Goal: Information Seeking & Learning: Learn about a topic

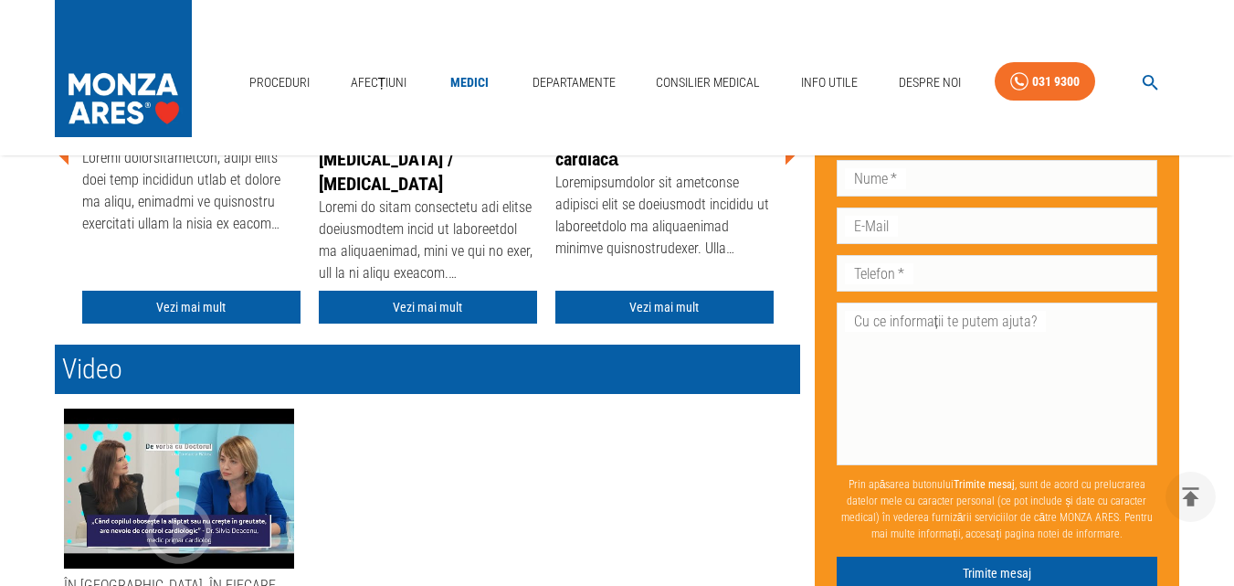
scroll to position [731, 0]
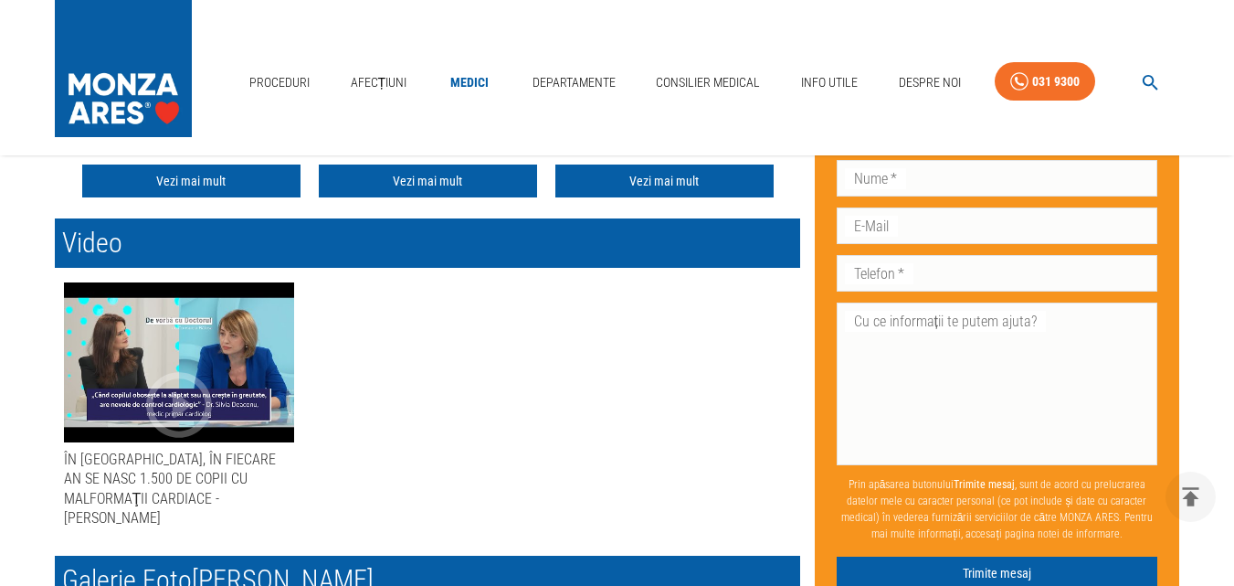
click at [172, 404] on icon "button" at bounding box center [179, 404] width 79 height 79
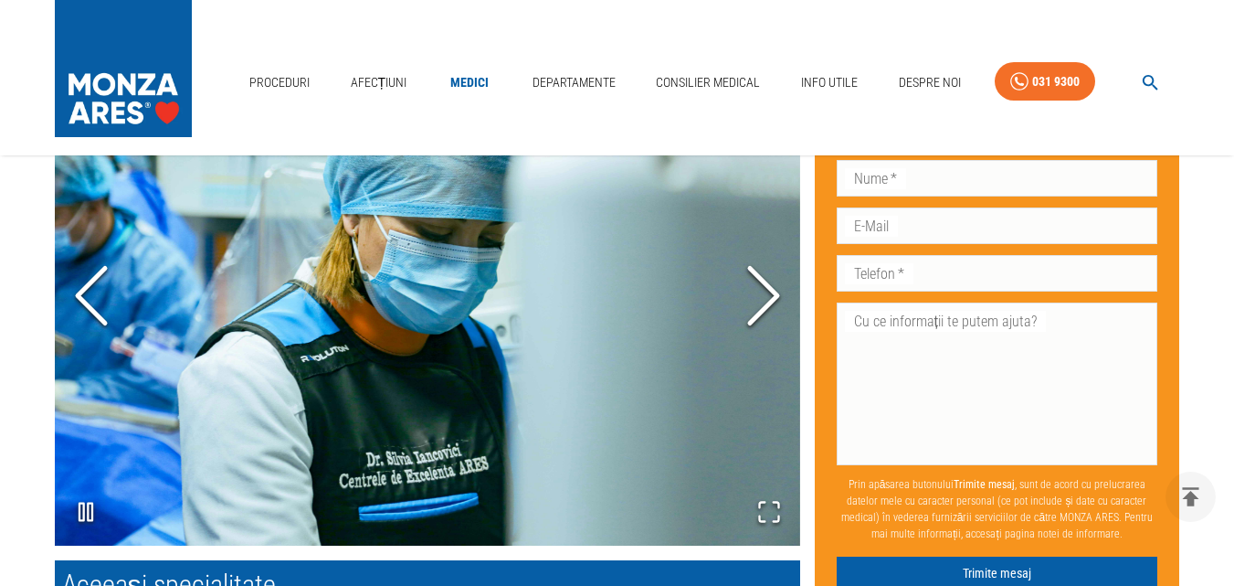
scroll to position [1279, 0]
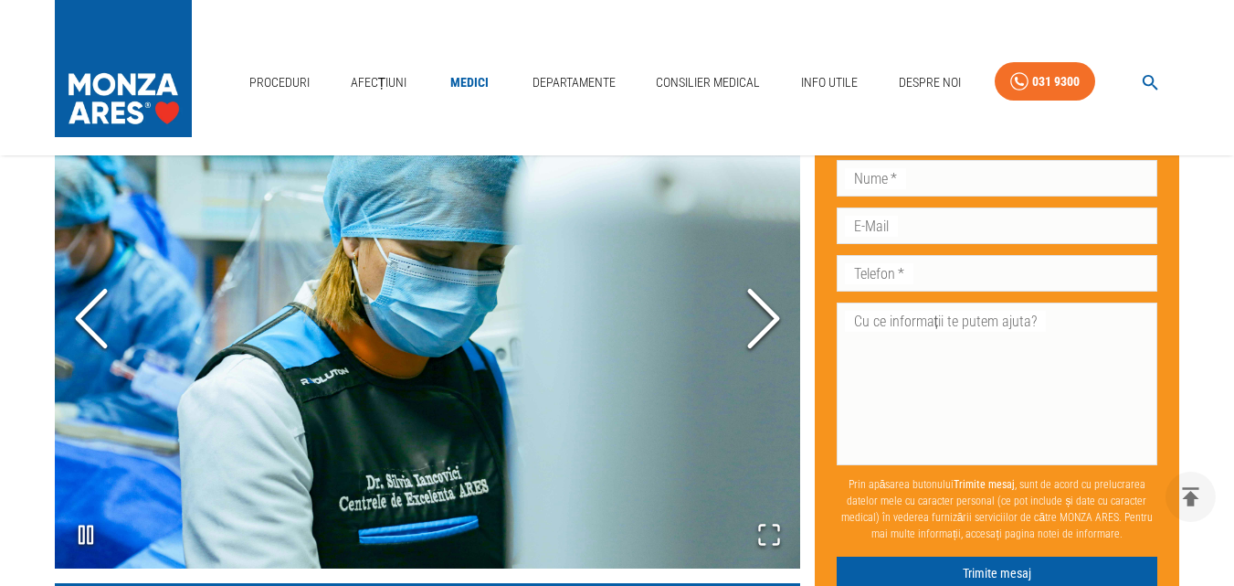
click at [767, 291] on polyline "Next Slide" at bounding box center [763, 318] width 27 height 55
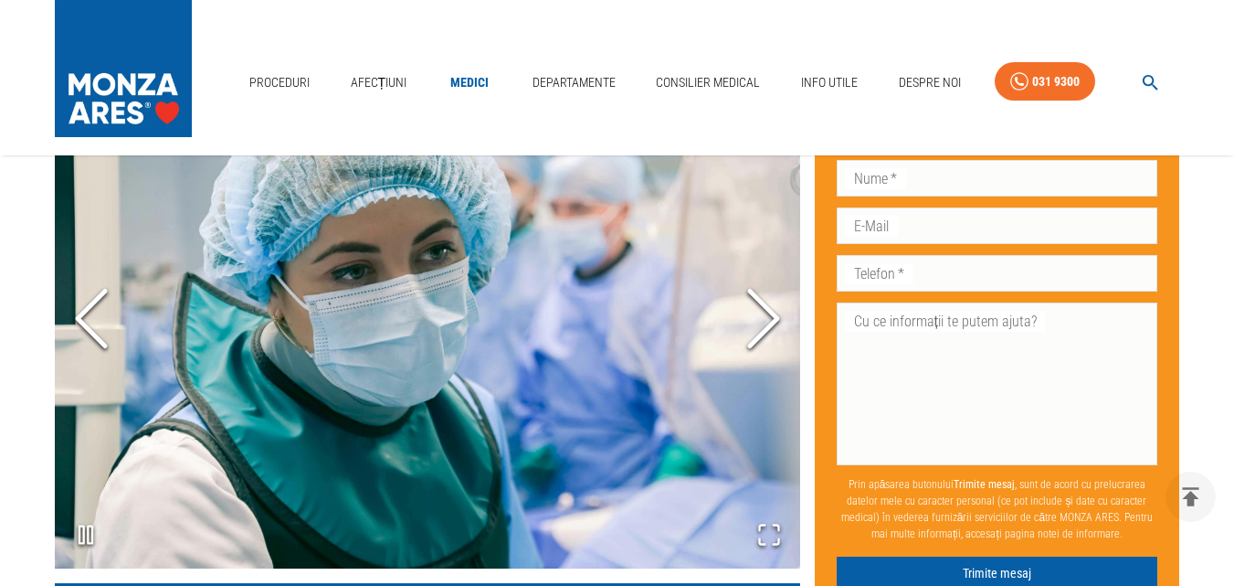
click at [767, 291] on polyline "Next Slide" at bounding box center [763, 318] width 27 height 55
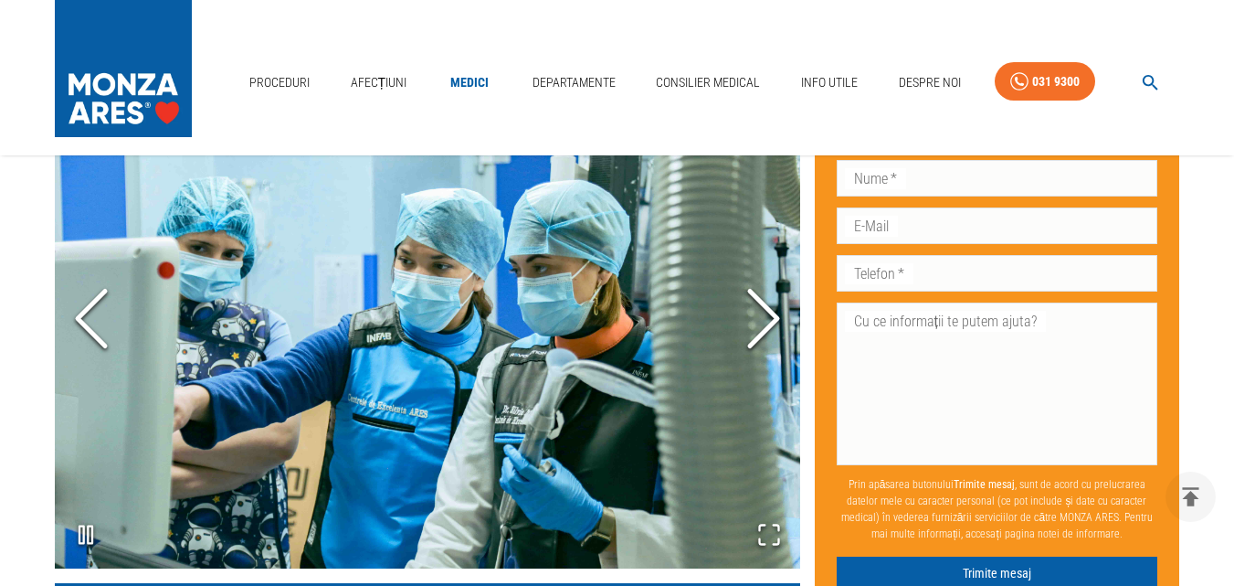
click at [767, 291] on polyline "Next Slide" at bounding box center [763, 318] width 27 height 55
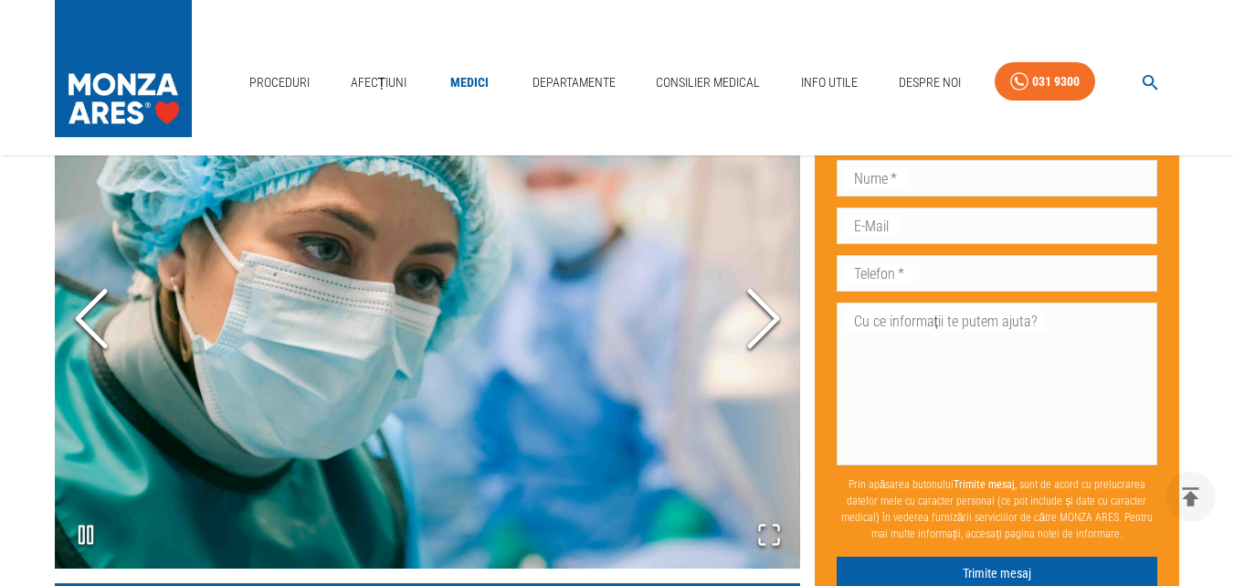
click at [767, 291] on polyline "Next Slide" at bounding box center [763, 318] width 27 height 55
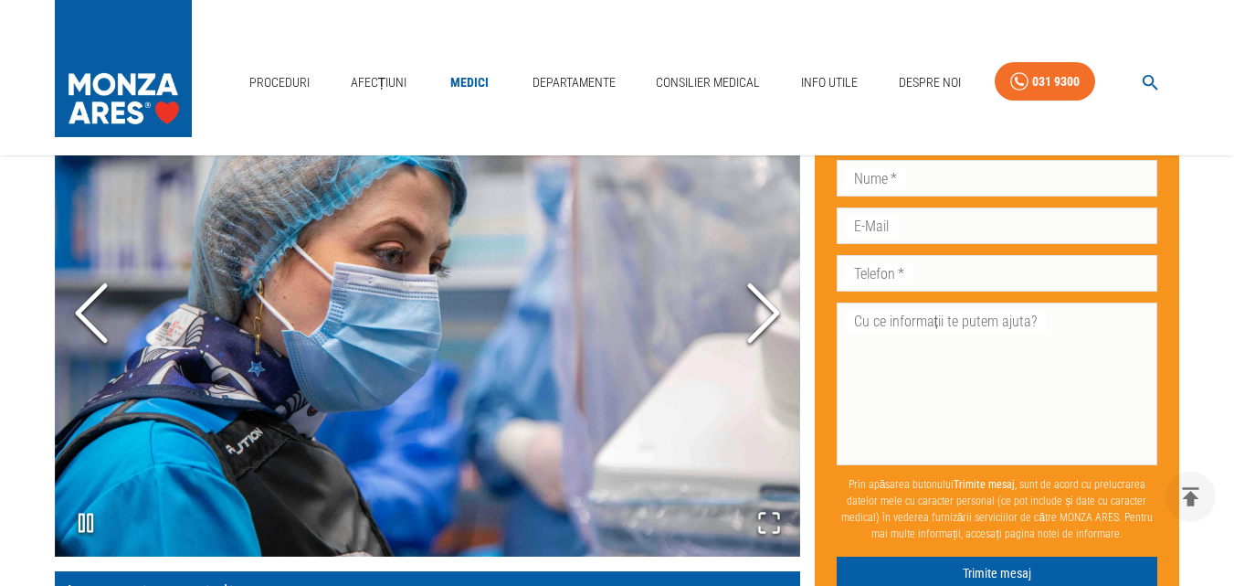
click at [767, 289] on icon "Next Slide" at bounding box center [763, 313] width 55 height 110
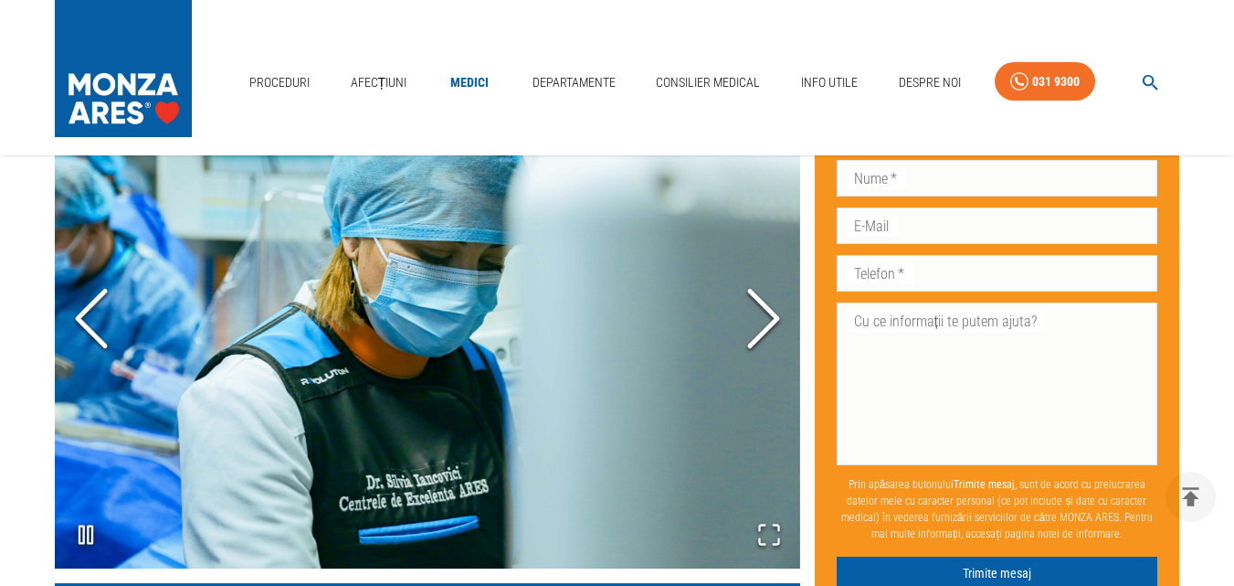
click at [767, 291] on polyline "Next Slide" at bounding box center [763, 318] width 27 height 55
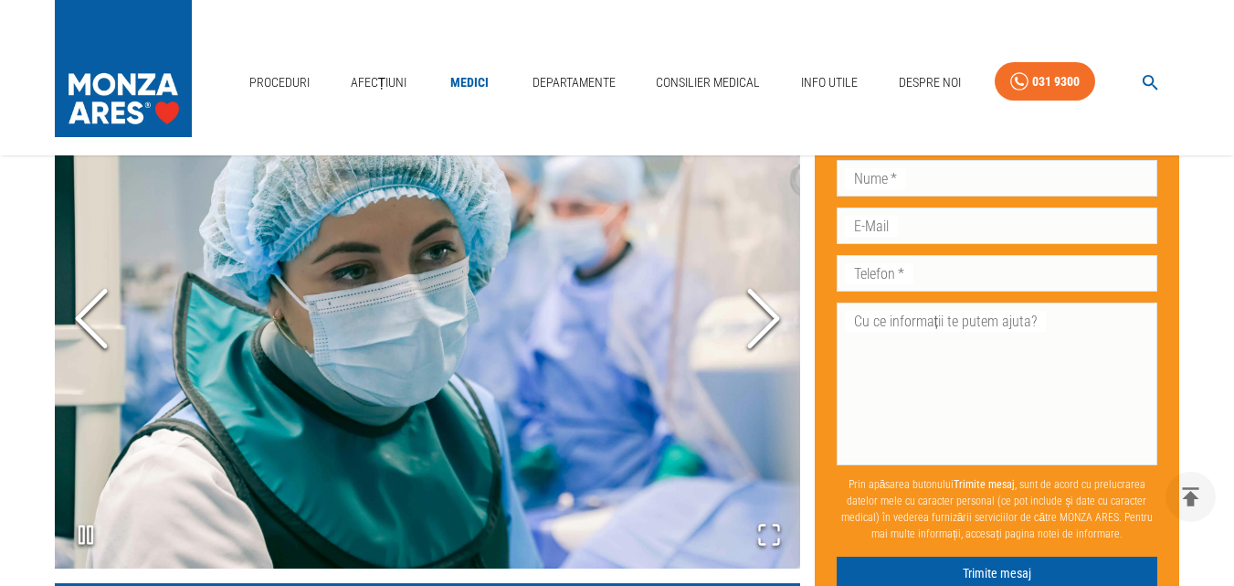
click at [767, 291] on polyline "Next Slide" at bounding box center [763, 318] width 27 height 55
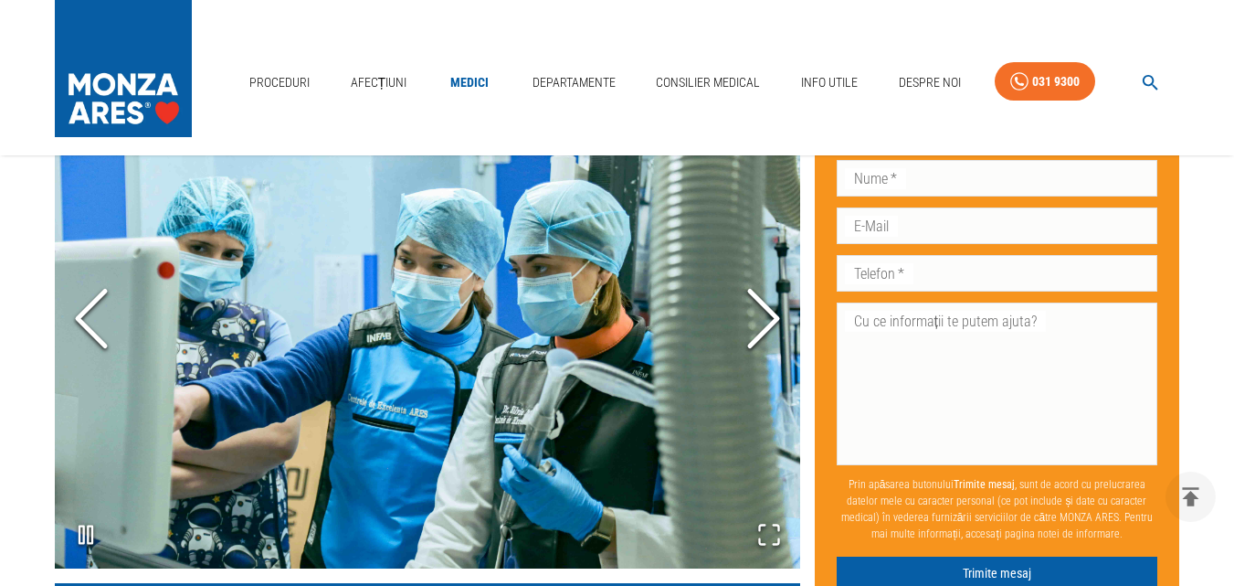
click at [767, 291] on polyline "Next Slide" at bounding box center [763, 318] width 27 height 55
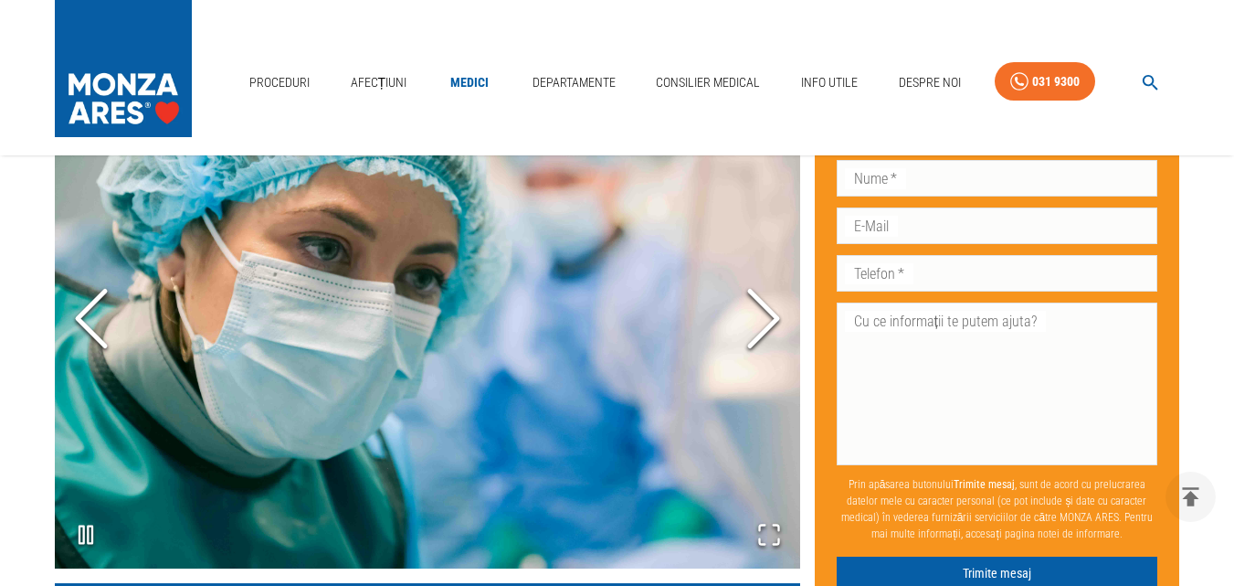
click at [767, 291] on polyline "Next Slide" at bounding box center [763, 318] width 27 height 55
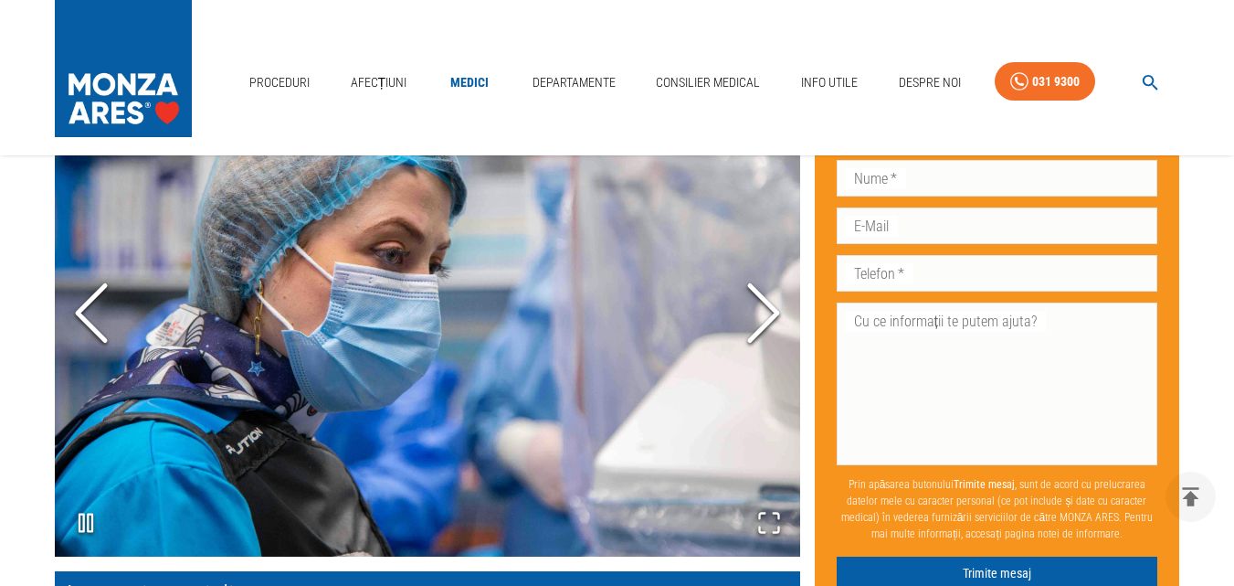
click at [767, 289] on icon "Next Slide" at bounding box center [763, 313] width 55 height 110
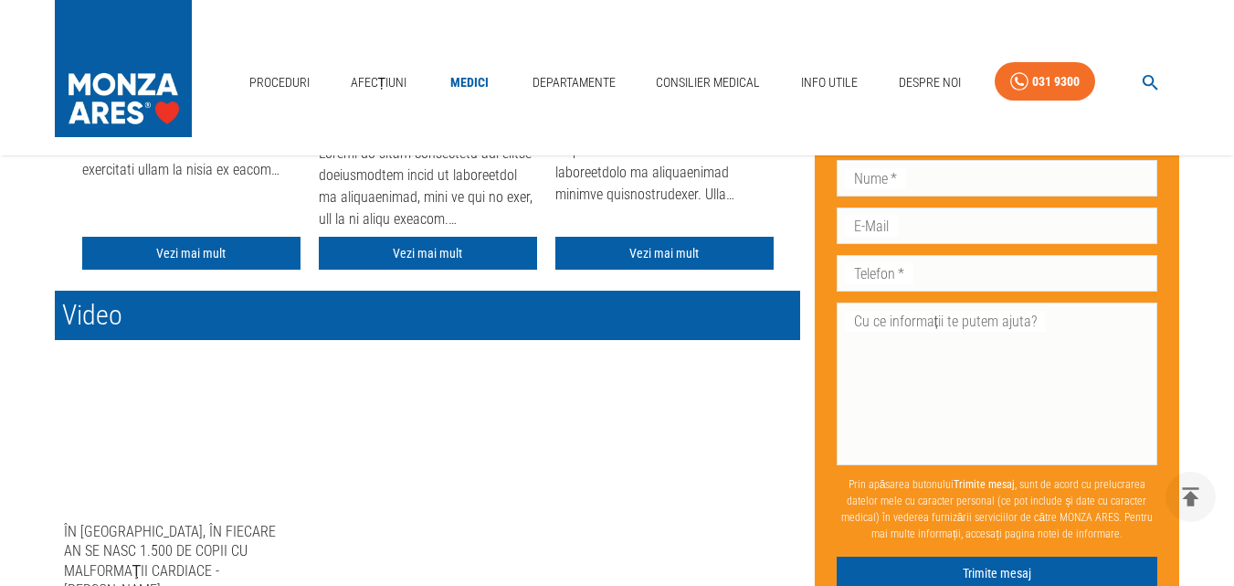
scroll to position [640, 0]
